Goal: Understand process/instructions: Learn how to perform a task or action

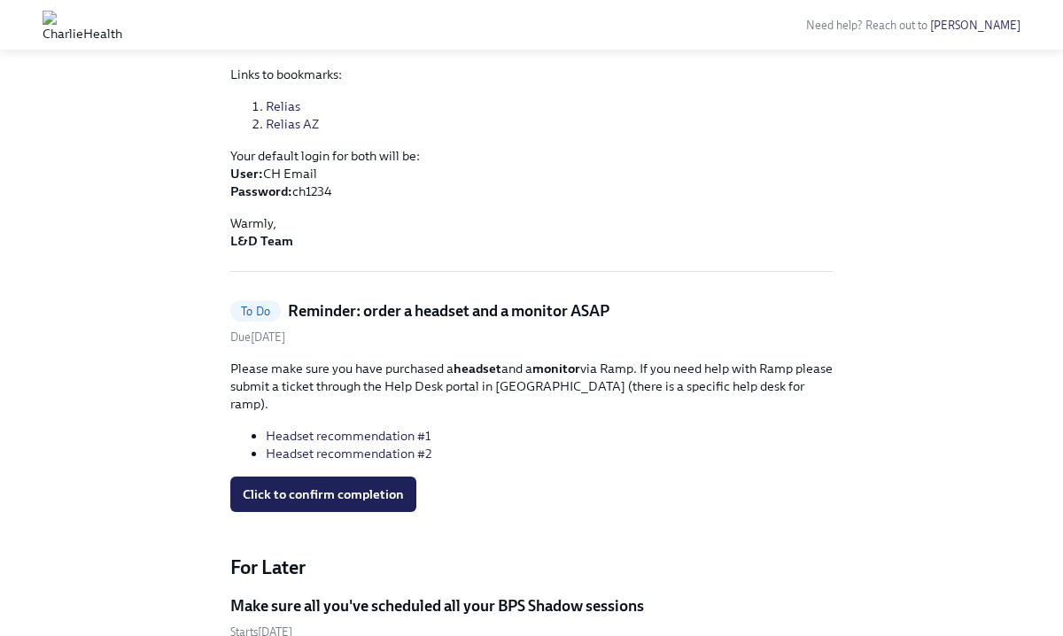
scroll to position [483, 0]
click at [386, 427] on link "Headset recommendation #1" at bounding box center [348, 435] width 165 height 16
click at [394, 445] on link "Headset recommendation #2" at bounding box center [349, 453] width 166 height 16
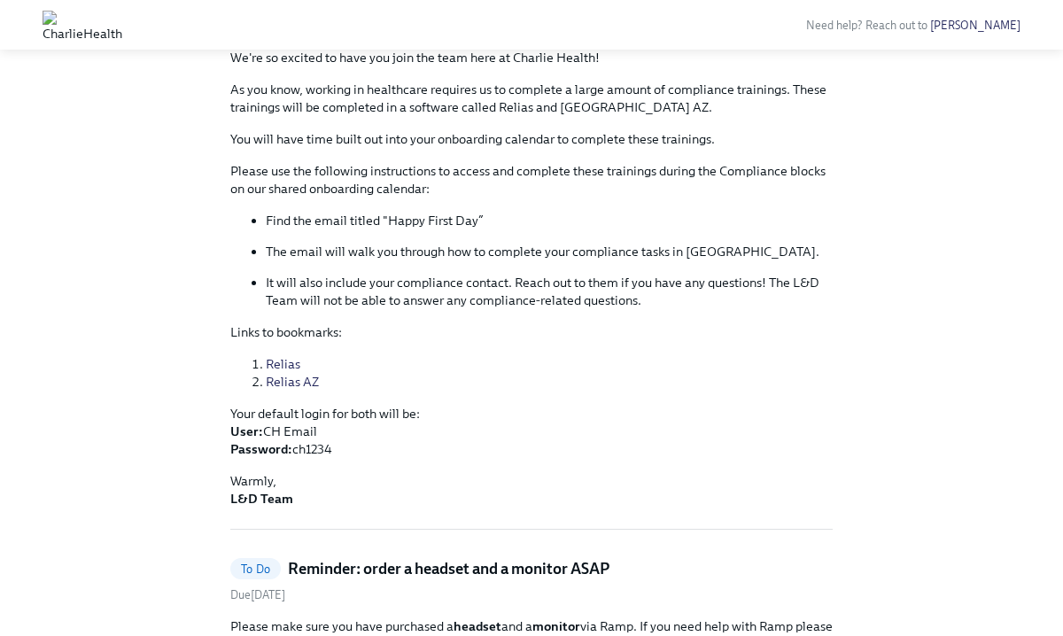
scroll to position [230, 0]
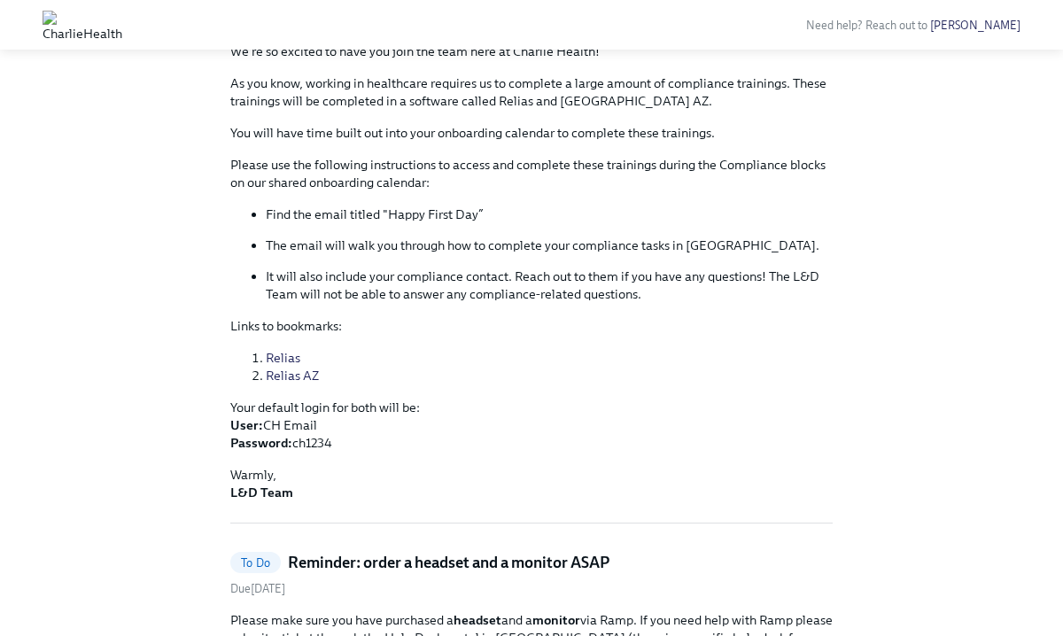
click at [284, 351] on link "Relias" at bounding box center [283, 358] width 35 height 16
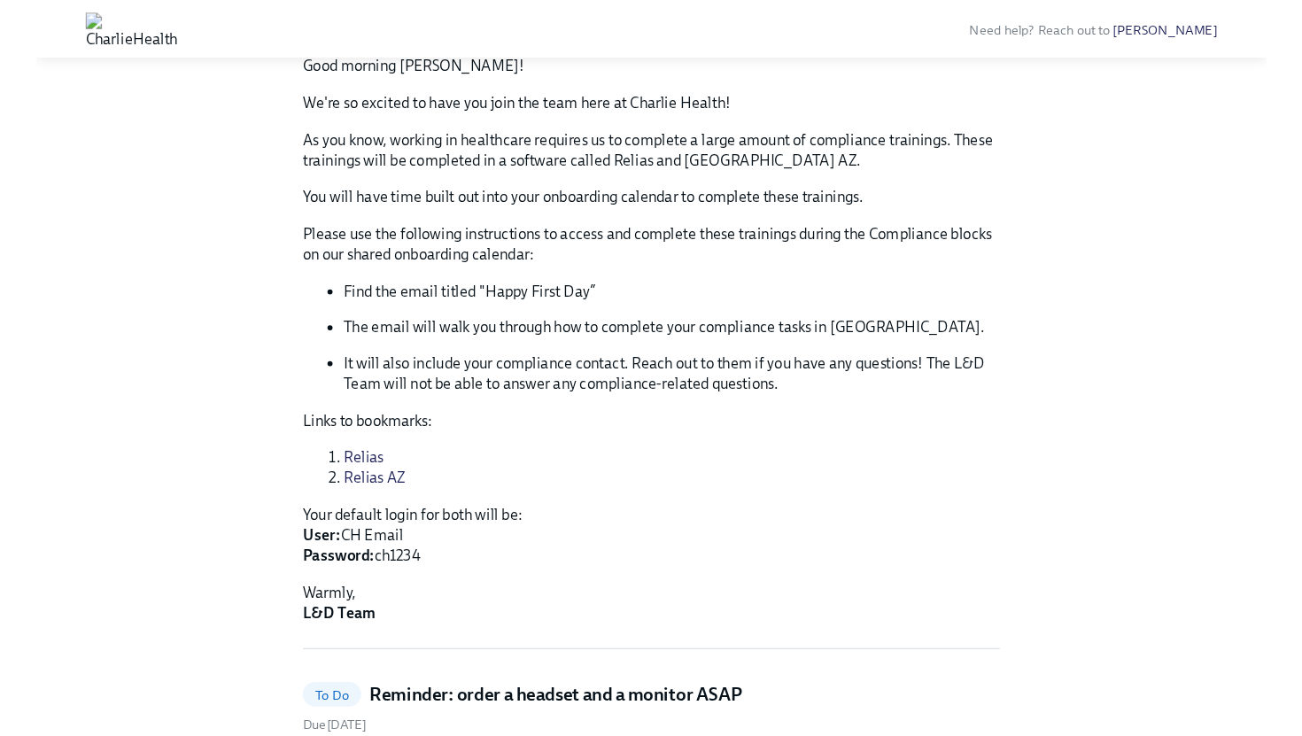
scroll to position [194, 0]
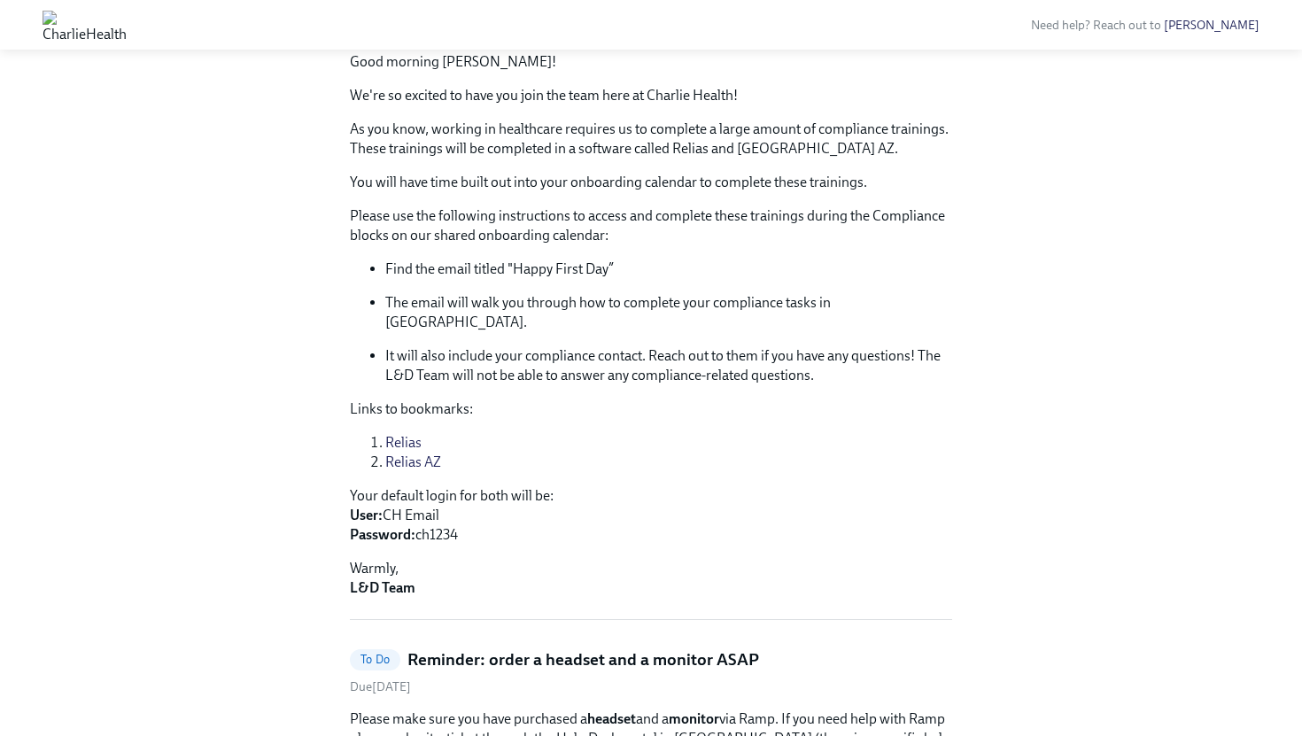
click at [417, 454] on link "Relias AZ" at bounding box center [413, 462] width 56 height 17
click at [402, 434] on link "Relias" at bounding box center [403, 442] width 36 height 17
click at [399, 454] on link "Relias AZ" at bounding box center [413, 462] width 56 height 17
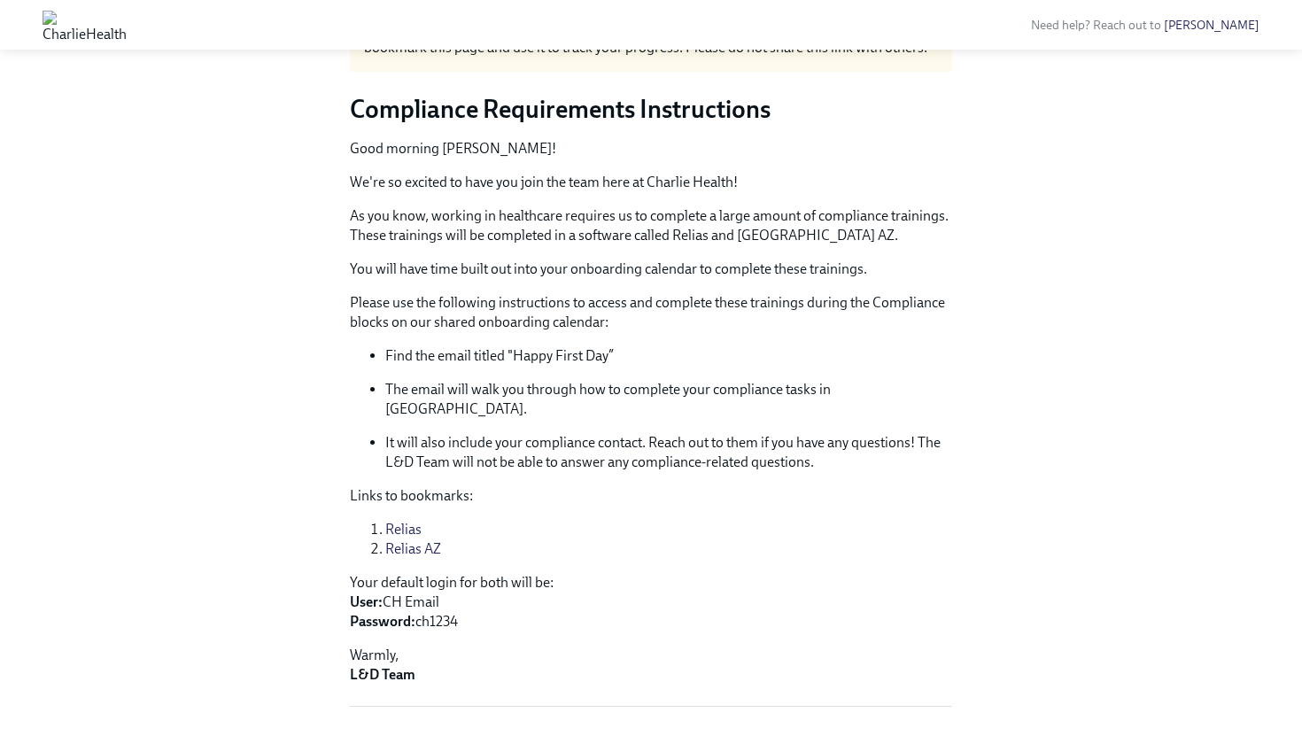
scroll to position [0, 0]
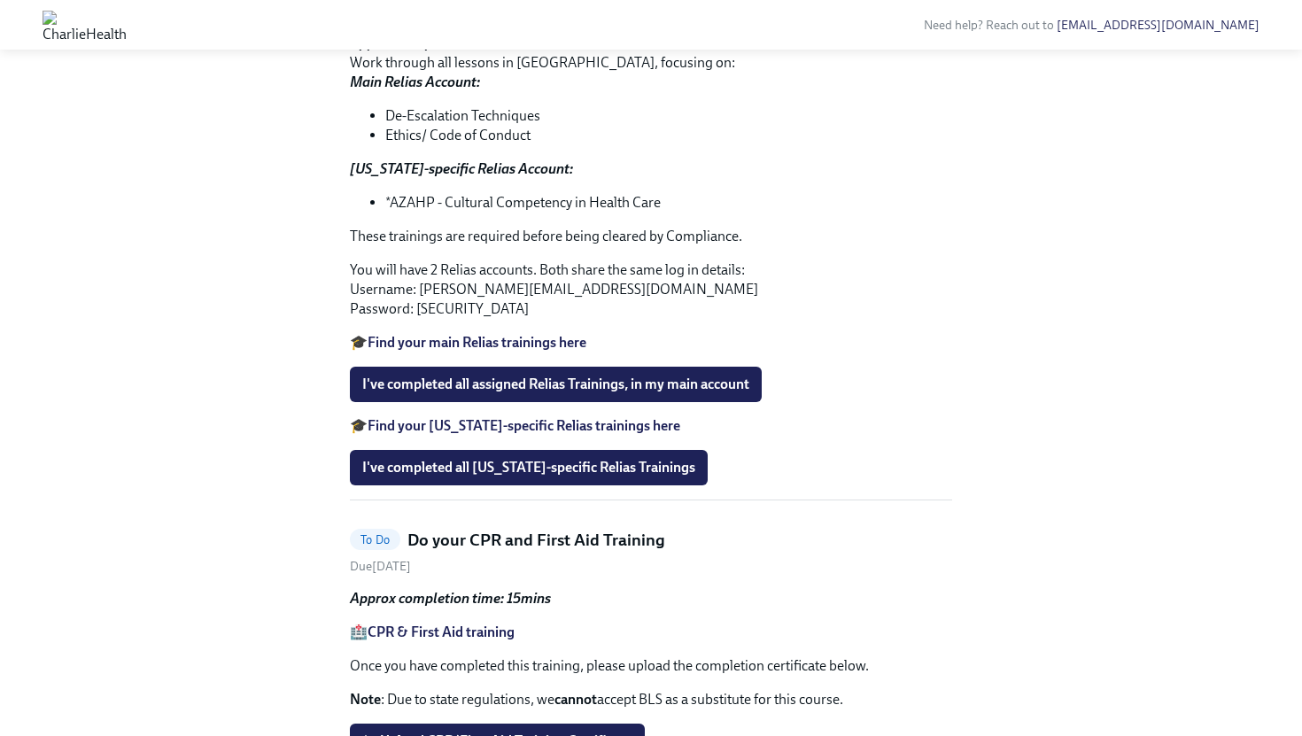
scroll to position [686, 0]
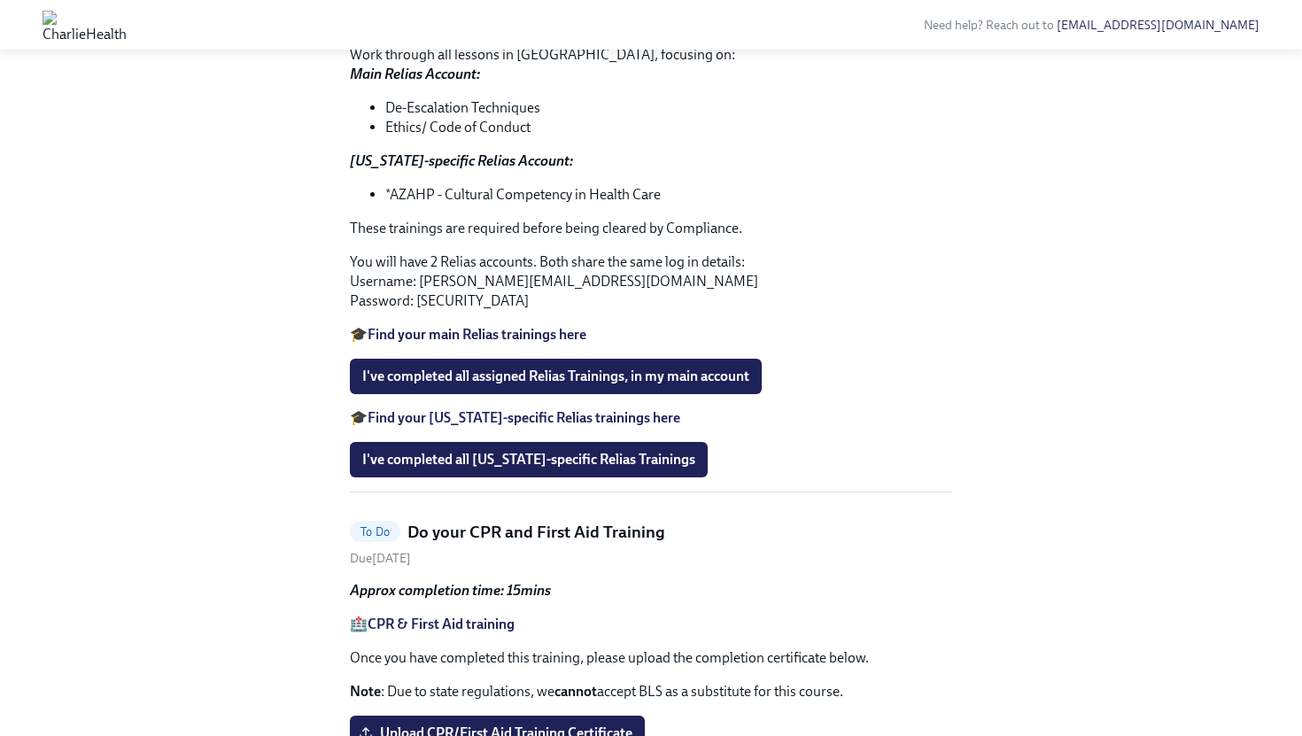
click at [443, 343] on strong "Find your main Relias trainings here" at bounding box center [477, 334] width 219 height 17
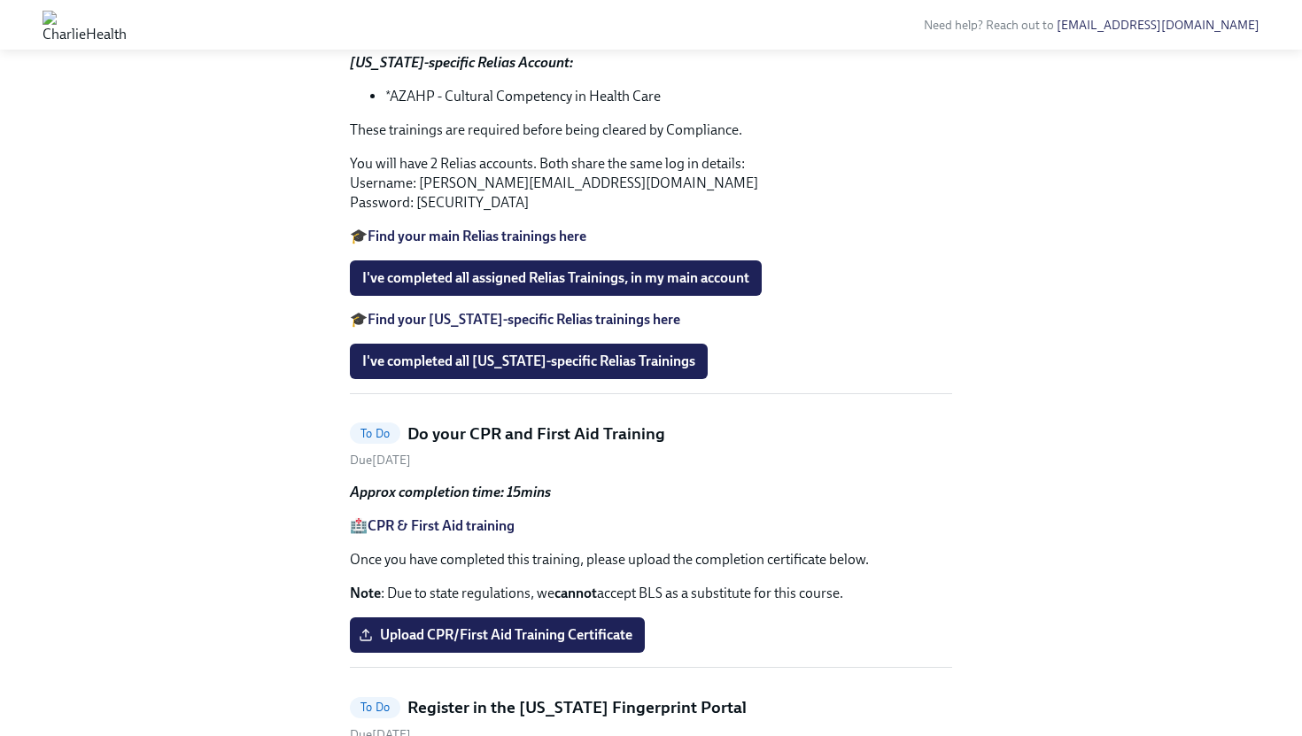
scroll to position [790, 0]
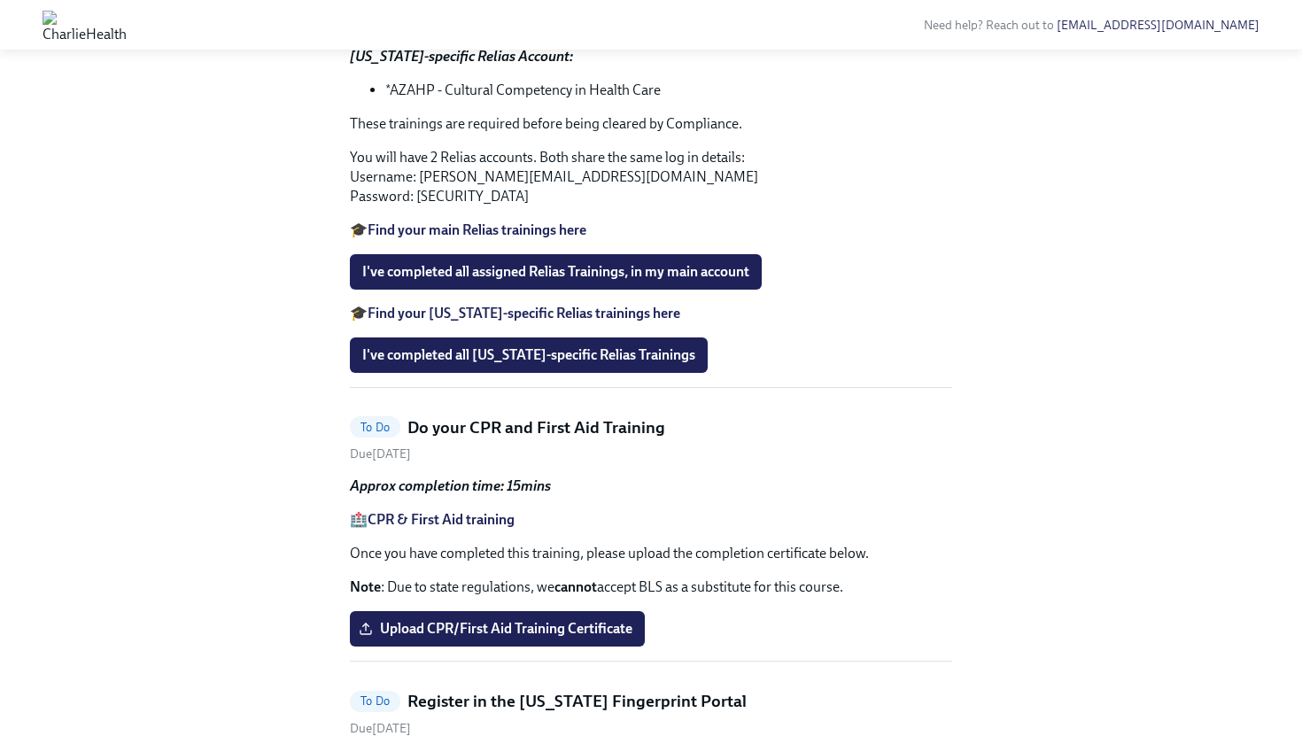
click at [462, 322] on strong "Find your [US_STATE]-specific Relias trainings here" at bounding box center [524, 313] width 313 height 17
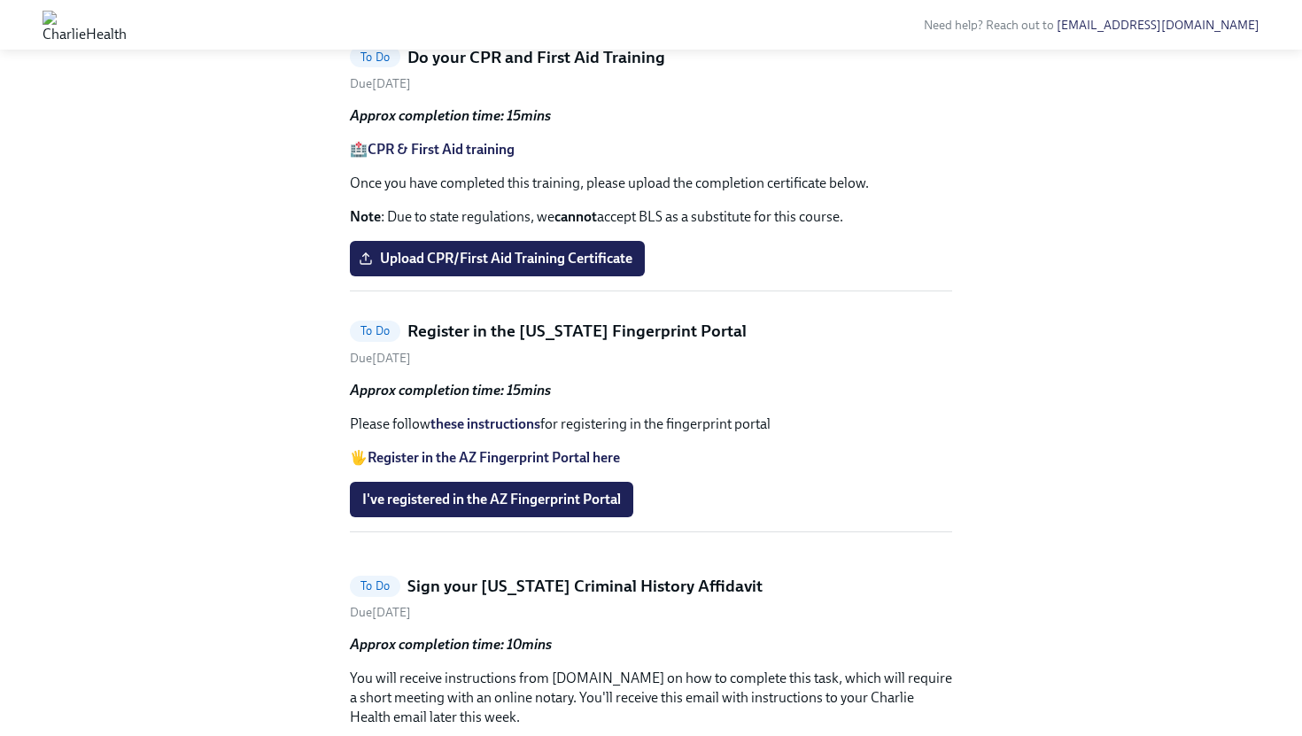
scroll to position [1162, 0]
click at [483, 157] on strong "CPR & First Aid training" at bounding box center [441, 148] width 147 height 17
click at [464, 267] on span "Upload CPR/First Aid Training Certificate" at bounding box center [497, 258] width 270 height 18
click at [0, 0] on input "Upload CPR/First Aid Training Certificate" at bounding box center [0, 0] width 0 height 0
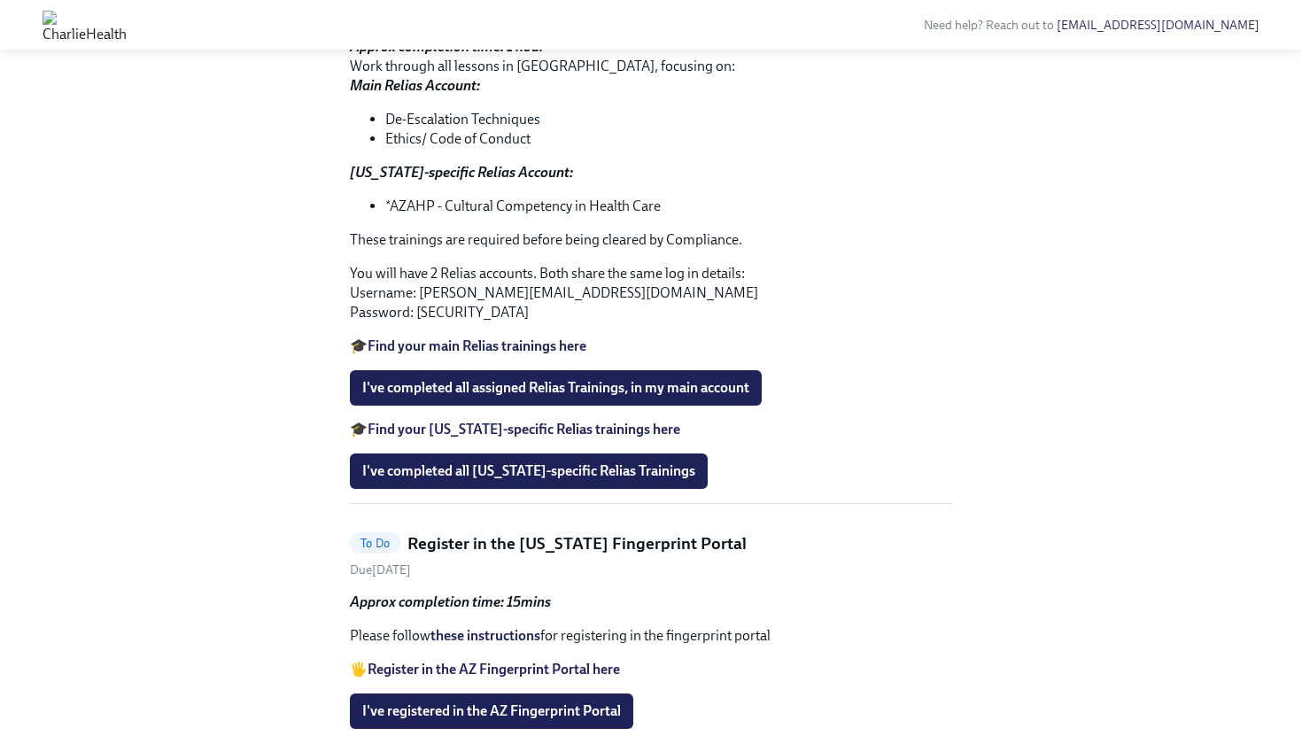
scroll to position [682, 0]
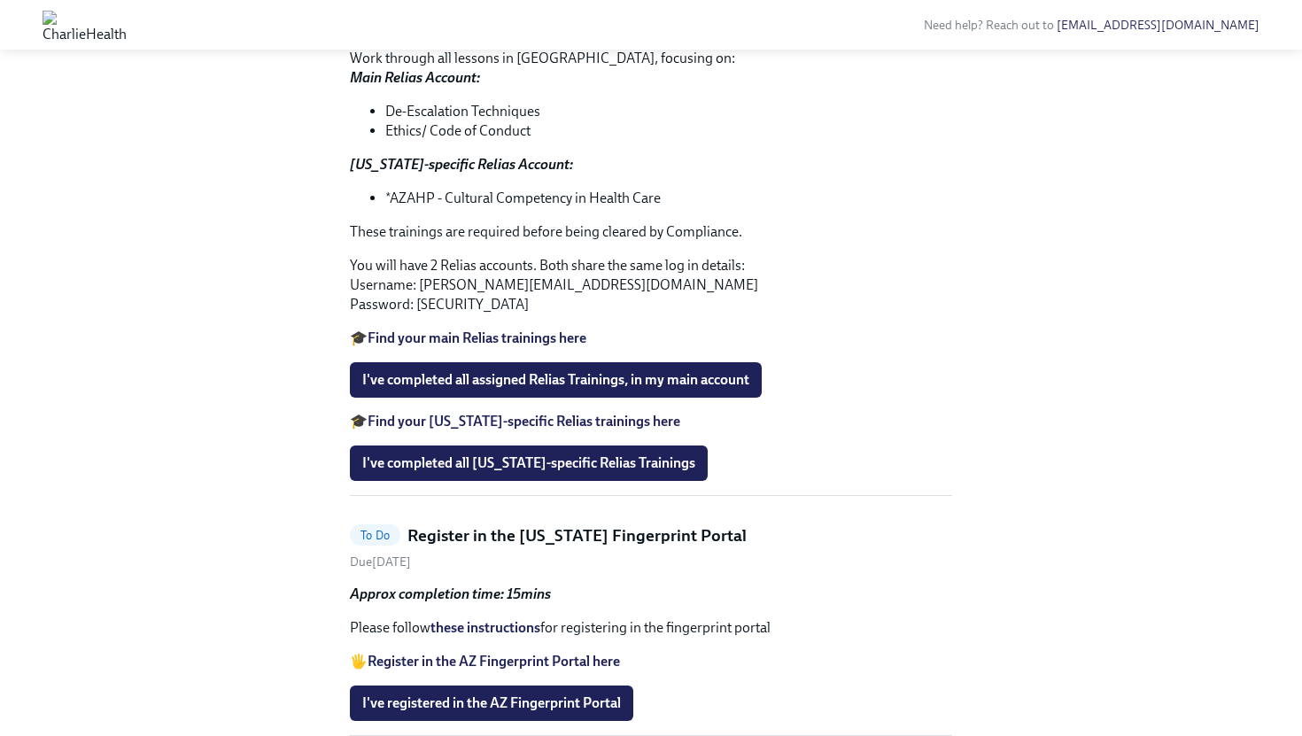
click at [513, 346] on strong "Find your main Relias trainings here" at bounding box center [477, 338] width 219 height 17
